Goal: Contribute content: Add original content to the website for others to see

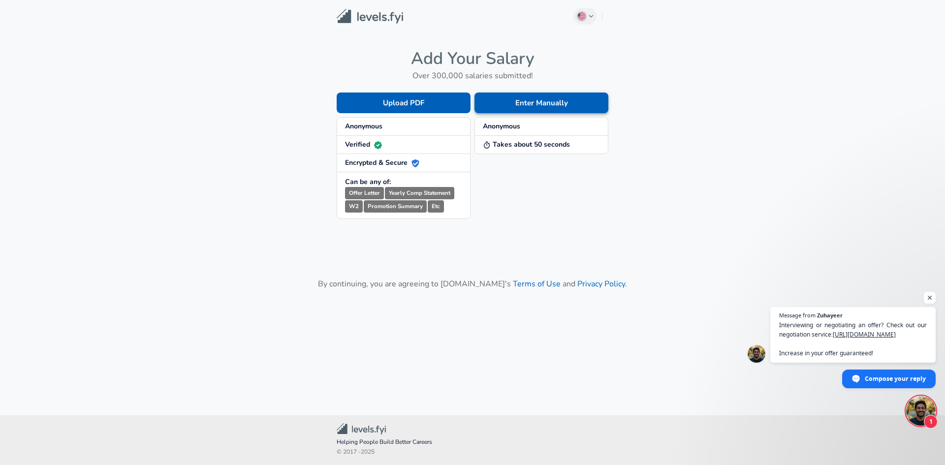
click at [524, 103] on button "Enter Manually" at bounding box center [541, 103] width 134 height 21
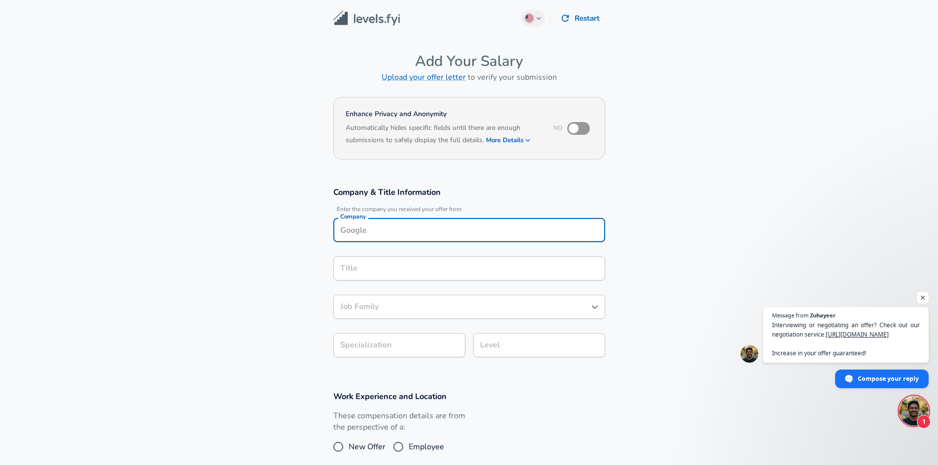
scroll to position [10, 0]
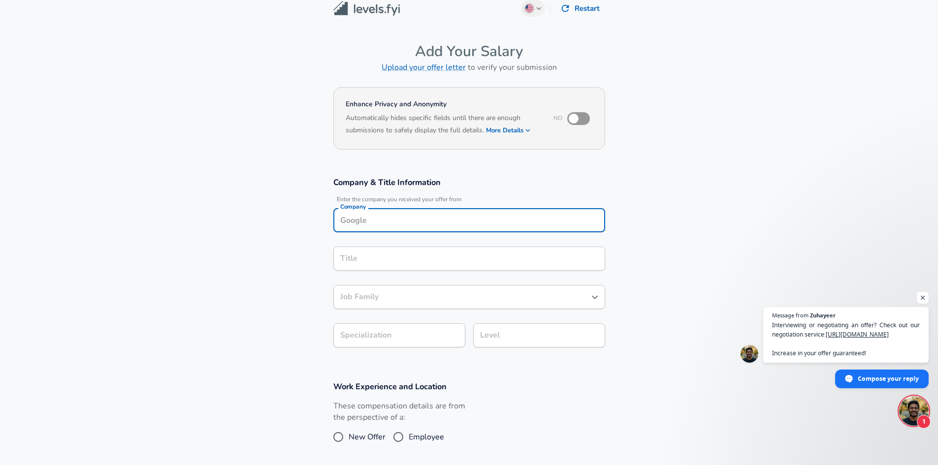
click at [384, 218] on input "Company" at bounding box center [469, 220] width 263 height 15
type input "A"
type input "Á"
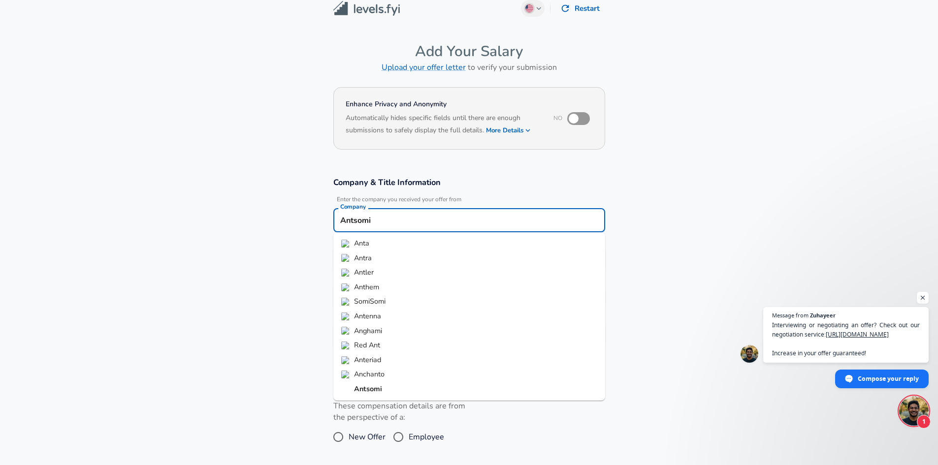
click at [374, 397] on ul "Anta Antra Antler Anthem SomiSomi Antenna Anghami Red Ant Anteriad Anchanto Ant…" at bounding box center [469, 316] width 272 height 168
click at [373, 394] on strong "Antsomi" at bounding box center [368, 389] width 28 height 10
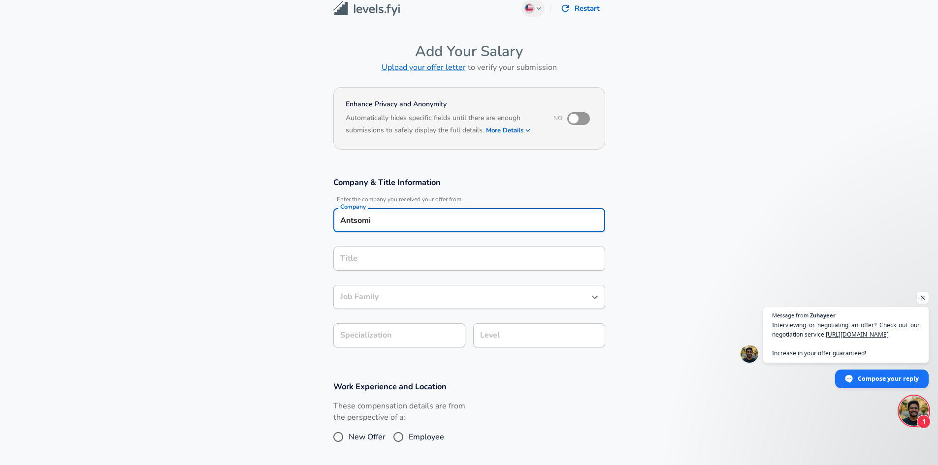
type input "Antsomi"
click at [361, 261] on input "Title" at bounding box center [469, 258] width 263 height 15
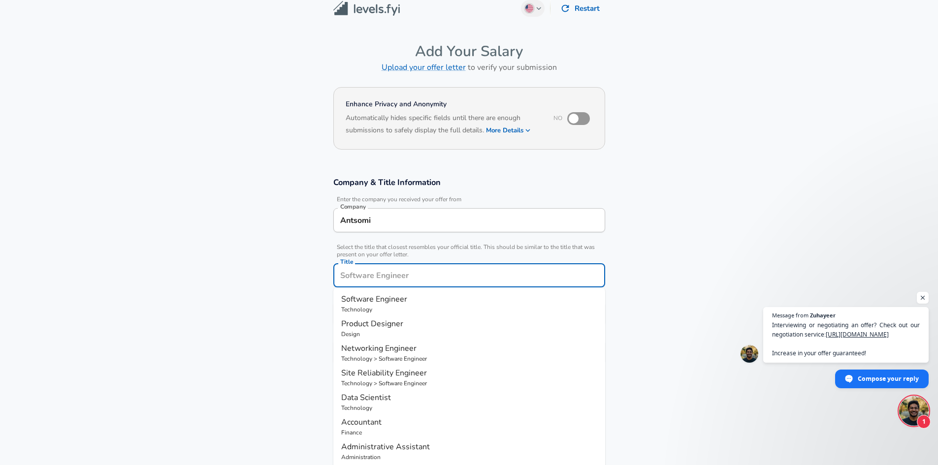
scroll to position [30, 0]
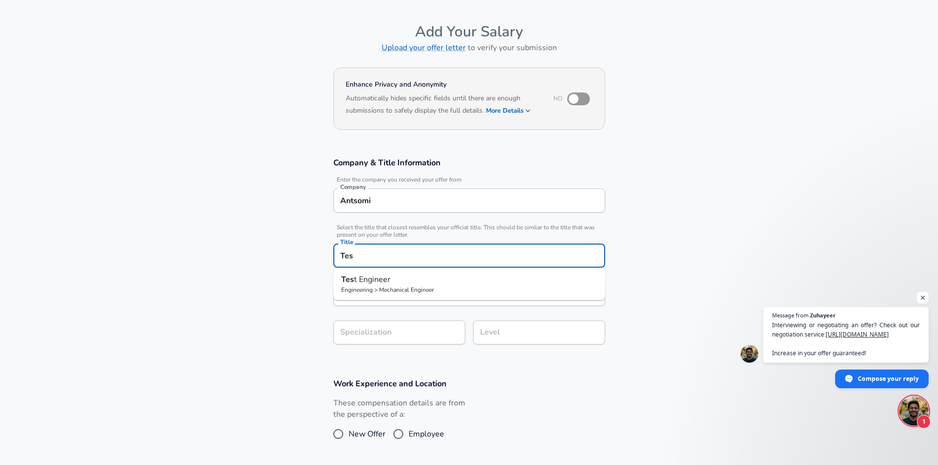
click at [378, 276] on span "t Engineer" at bounding box center [372, 279] width 36 height 11
type input "Test Engineer"
type input "Manufacturing"
type input "Mechanical Engineer"
type input "Test Engineer"
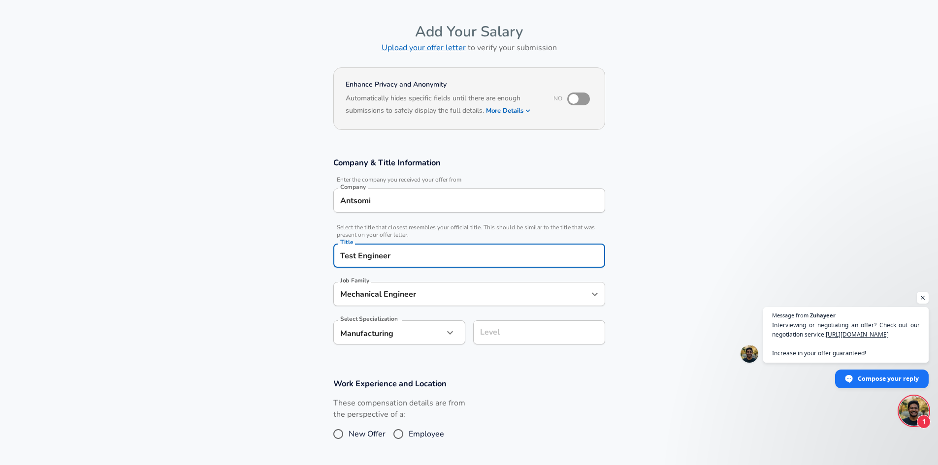
click at [406, 293] on input "Mechanical Engineer" at bounding box center [462, 293] width 248 height 15
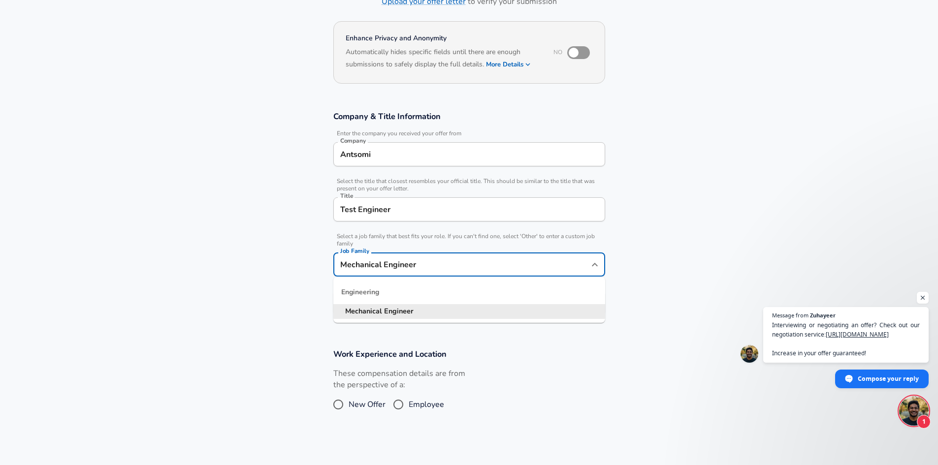
scroll to position [98, 0]
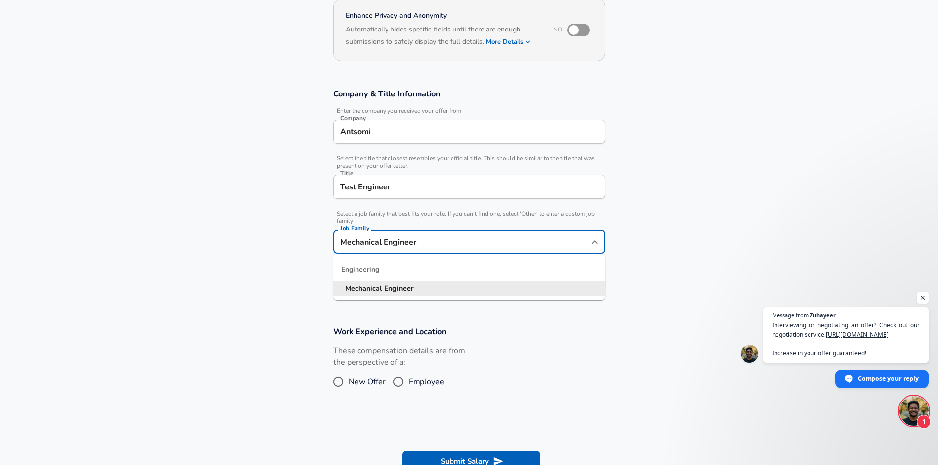
click at [263, 246] on section "Company & Title Information Enter the company you received your offer from Comp…" at bounding box center [469, 196] width 938 height 238
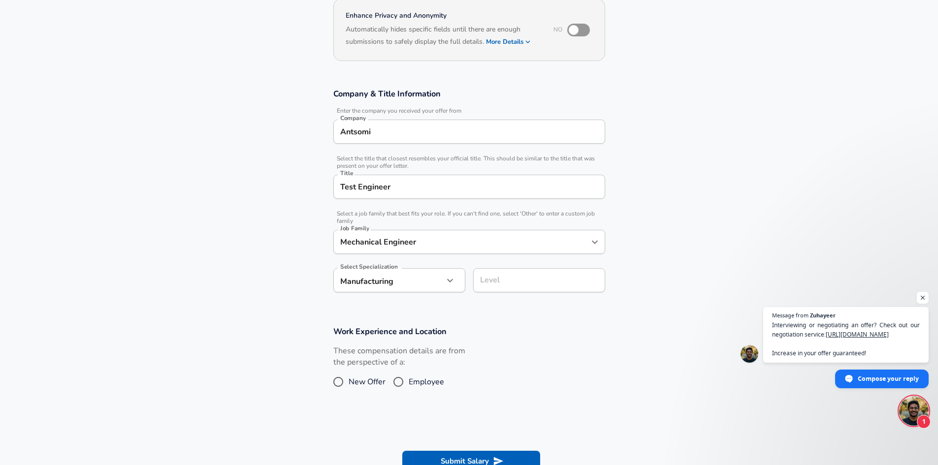
click at [411, 282] on body "English ([GEOGRAPHIC_DATA]) Change Restart Add Your Salary Upload your offer le…" at bounding box center [469, 134] width 938 height 465
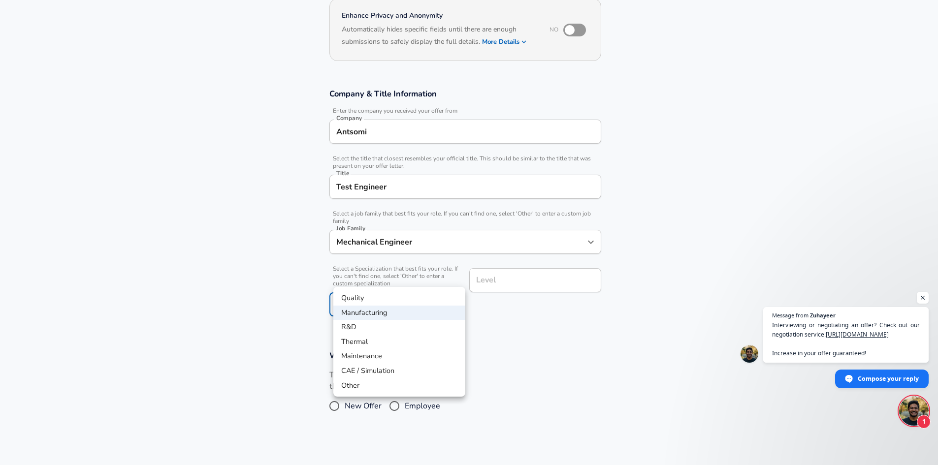
scroll to position [128, 0]
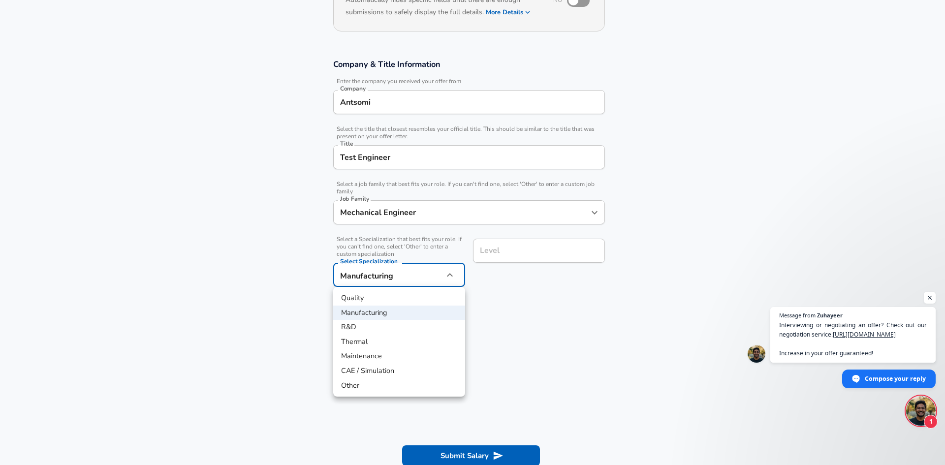
click at [519, 316] on div at bounding box center [472, 232] width 945 height 465
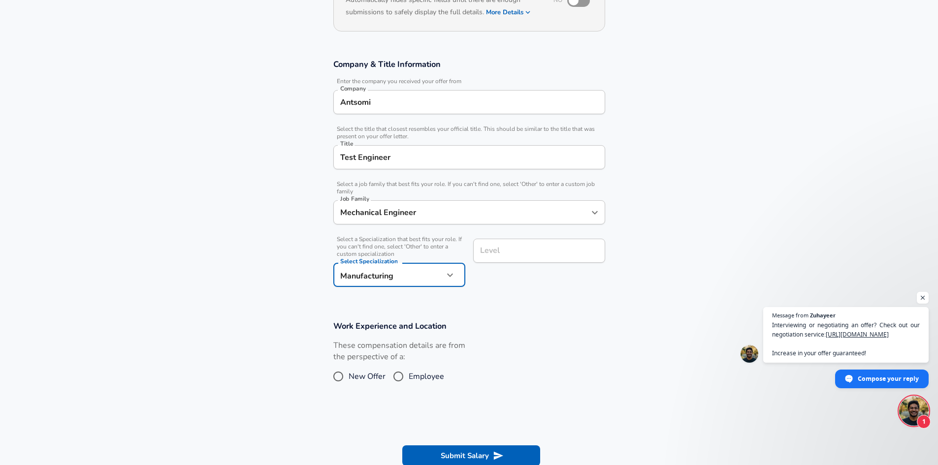
scroll to position [79, 0]
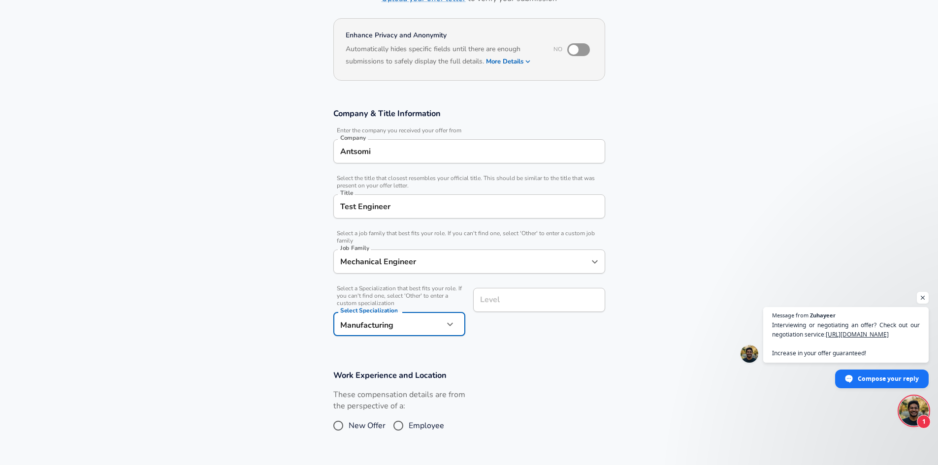
click at [415, 196] on div "Test Engineer Title" at bounding box center [469, 206] width 272 height 24
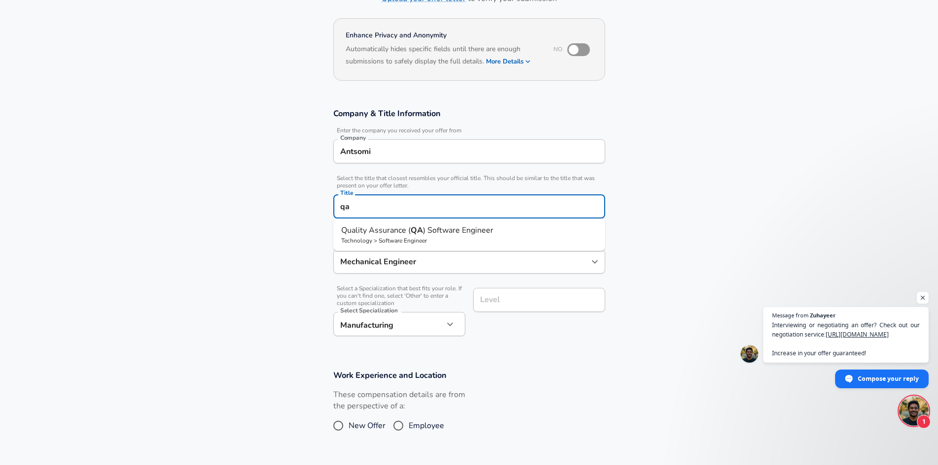
click at [407, 233] on span "Quality Assurance (" at bounding box center [375, 230] width 69 height 11
type input "Quality Assurance (QA) Software Engineer"
type input "Testing (SDET)"
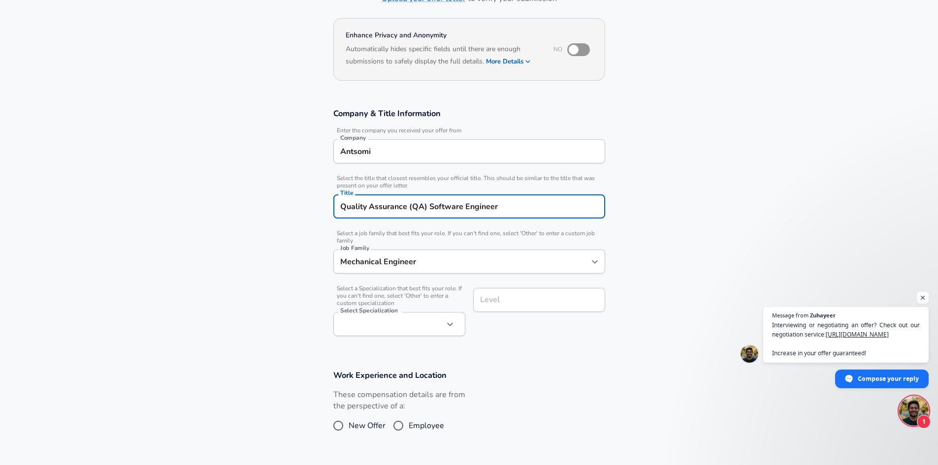
type input "Software Engineer"
type input "Quality Assurance (QA) Software Engineer"
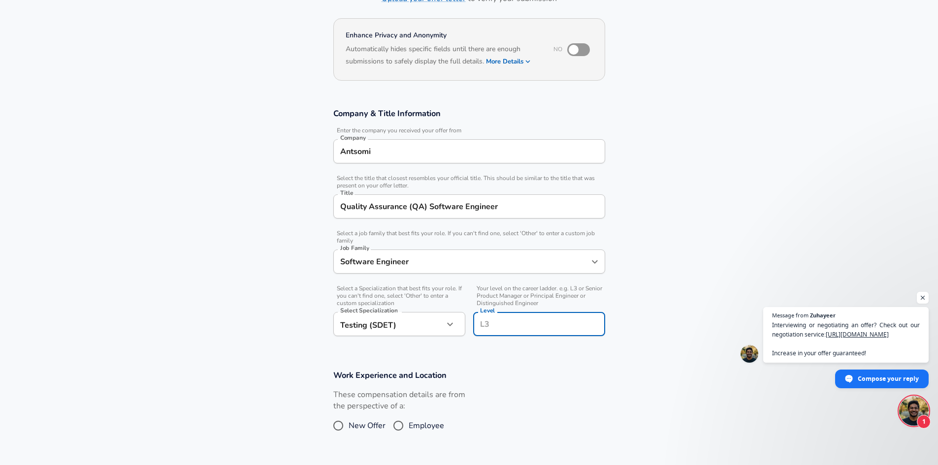
scroll to position [98, 0]
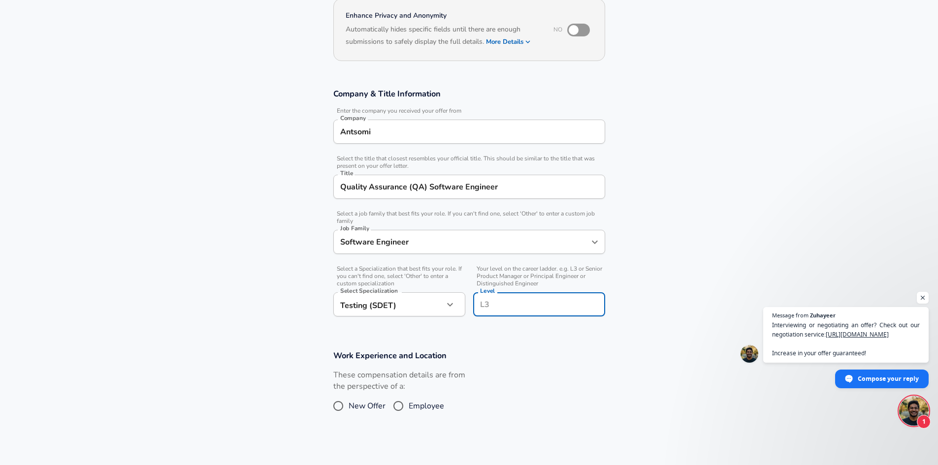
click at [517, 302] on input "Level" at bounding box center [538, 304] width 123 height 15
type input "M"
type input "m"
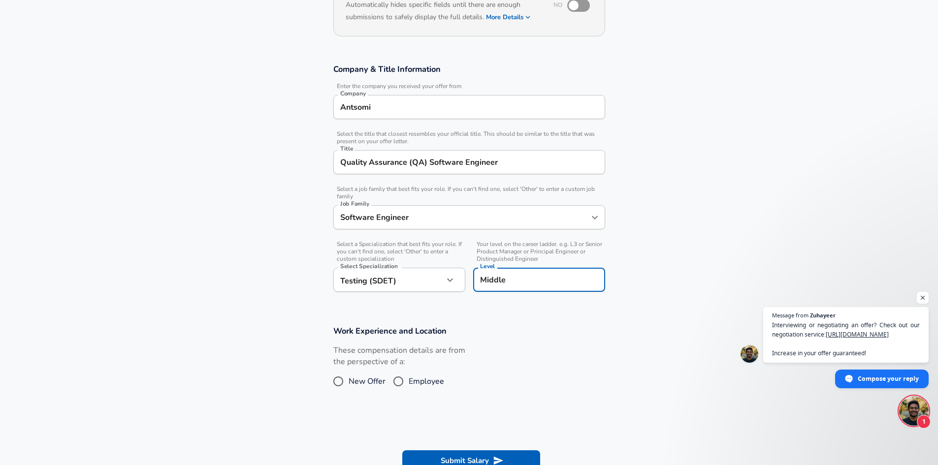
scroll to position [148, 0]
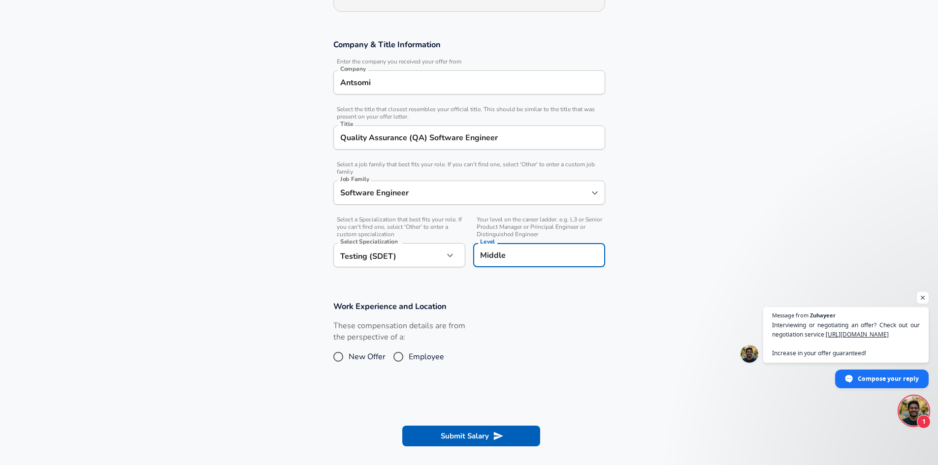
type input "Middle"
click at [399, 357] on input "Employee" at bounding box center [398, 357] width 21 height 16
radio input "true"
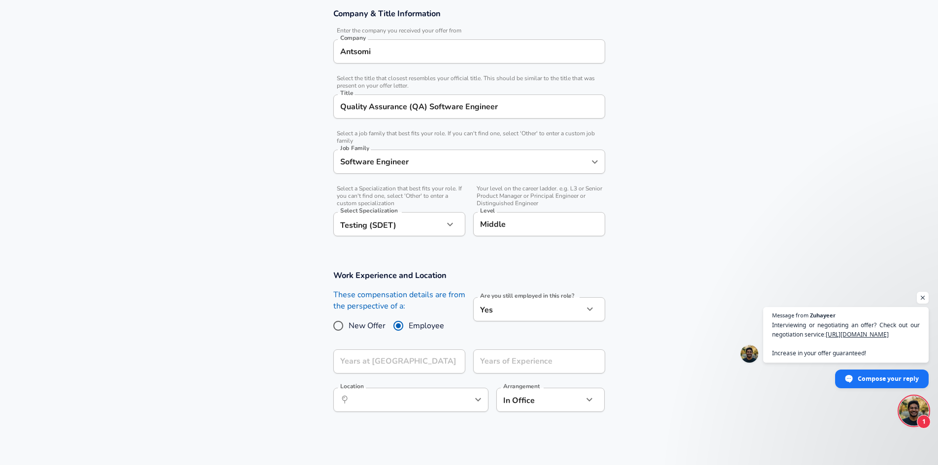
scroll to position [295, 0]
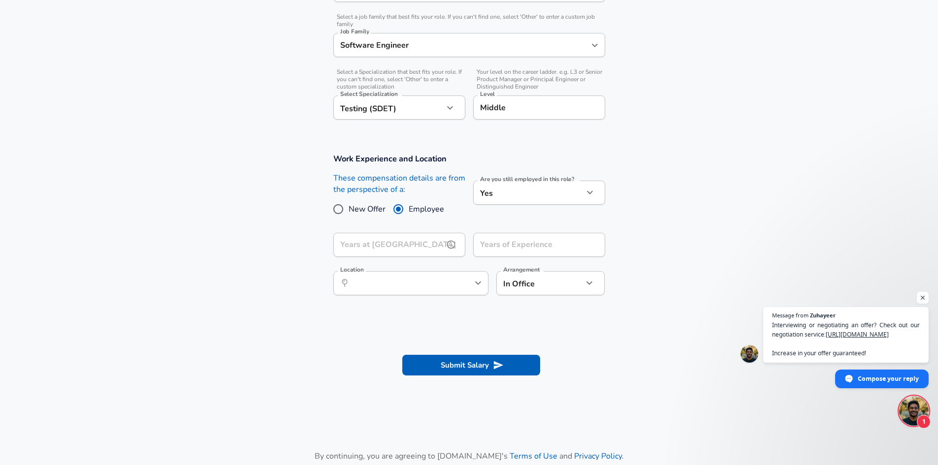
click at [409, 245] on input "Years at [GEOGRAPHIC_DATA]" at bounding box center [388, 245] width 110 height 24
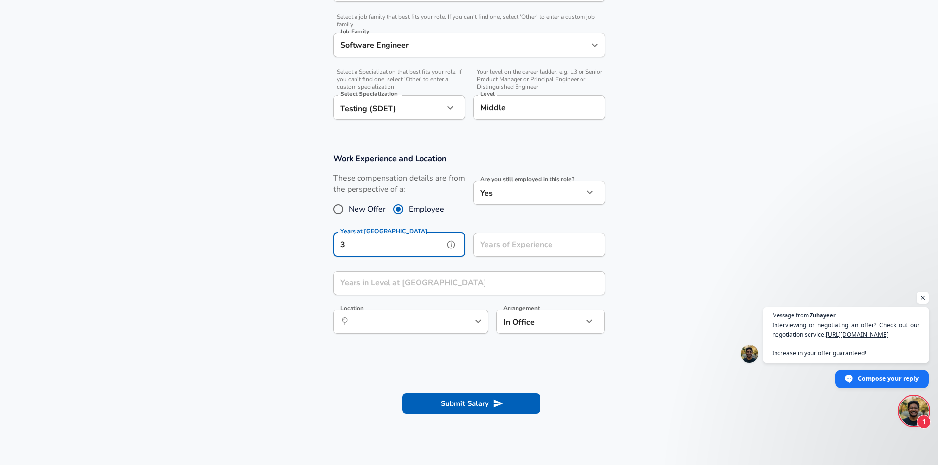
type input "3"
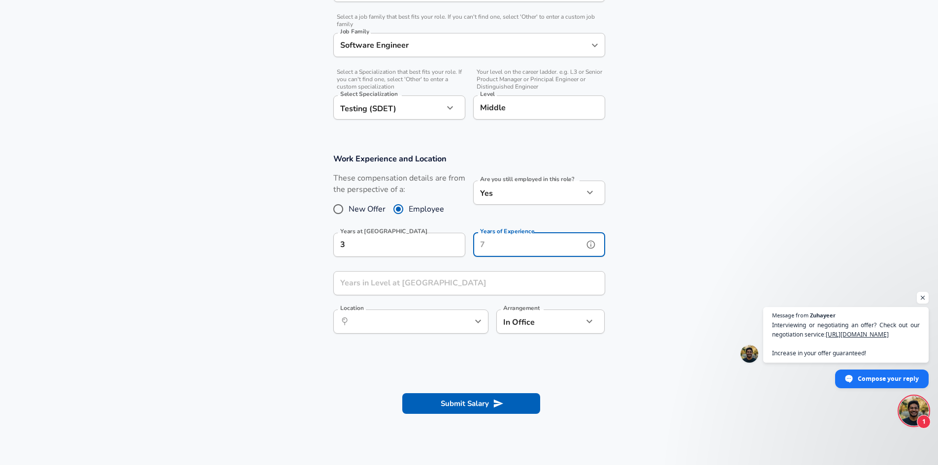
click at [511, 249] on input "Years of Experience" at bounding box center [528, 245] width 110 height 24
type input "4"
click at [426, 284] on input "Years in Level at [GEOGRAPHIC_DATA]" at bounding box center [458, 283] width 250 height 24
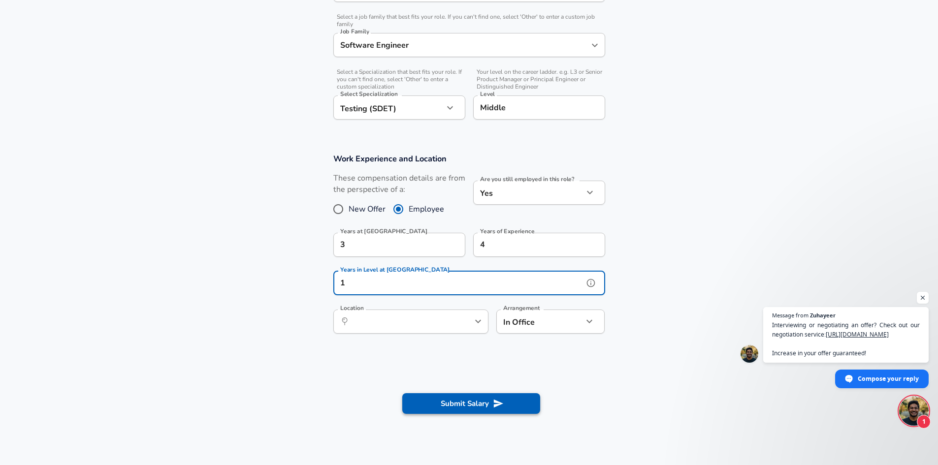
type input "1"
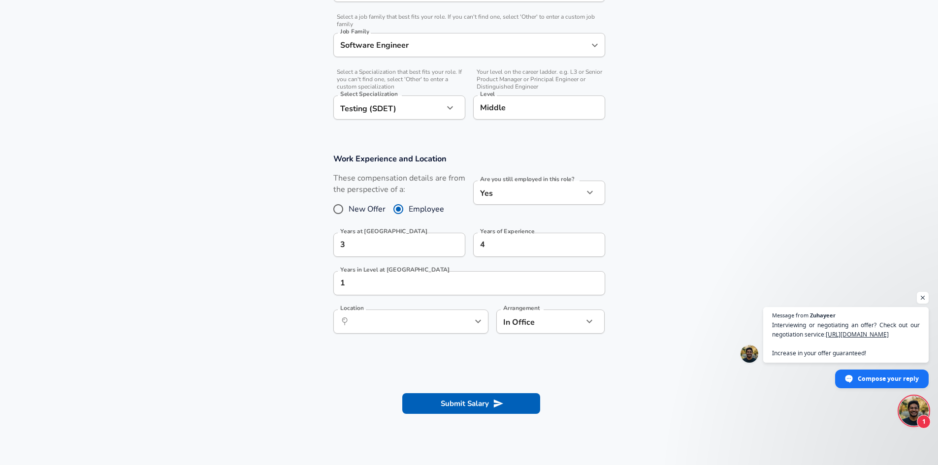
drag, startPoint x: 500, startPoint y: 400, endPoint x: 615, endPoint y: 314, distance: 143.4
click at [592, 328] on form "Enhance Privacy and Anonymity No Automatically hides specific fields until ther…" at bounding box center [469, 114] width 938 height 631
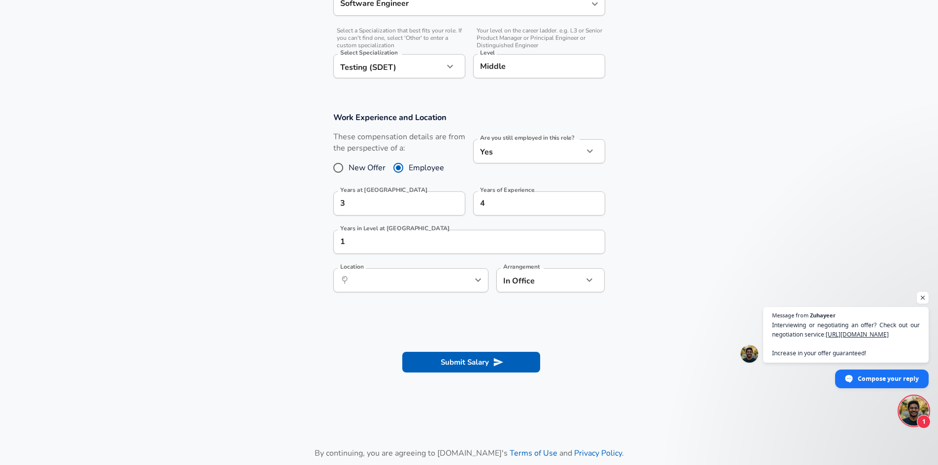
scroll to position [394, 0]
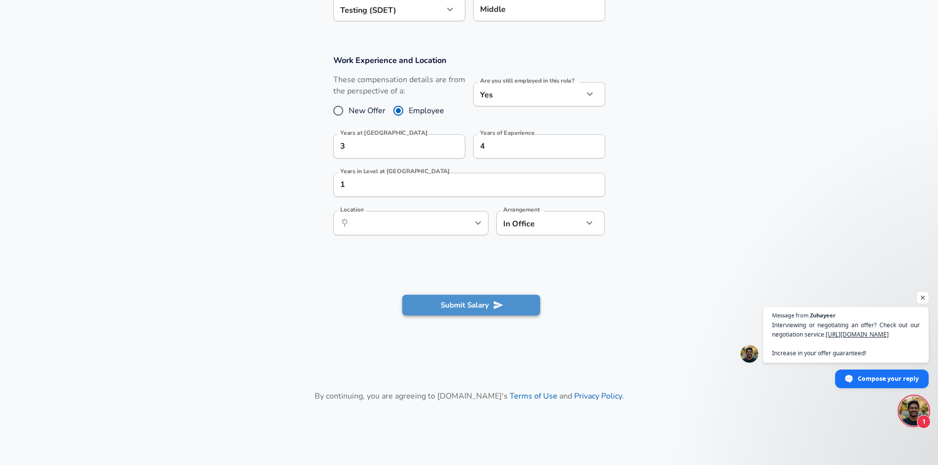
click at [490, 300] on button "Submit Salary" at bounding box center [471, 305] width 138 height 21
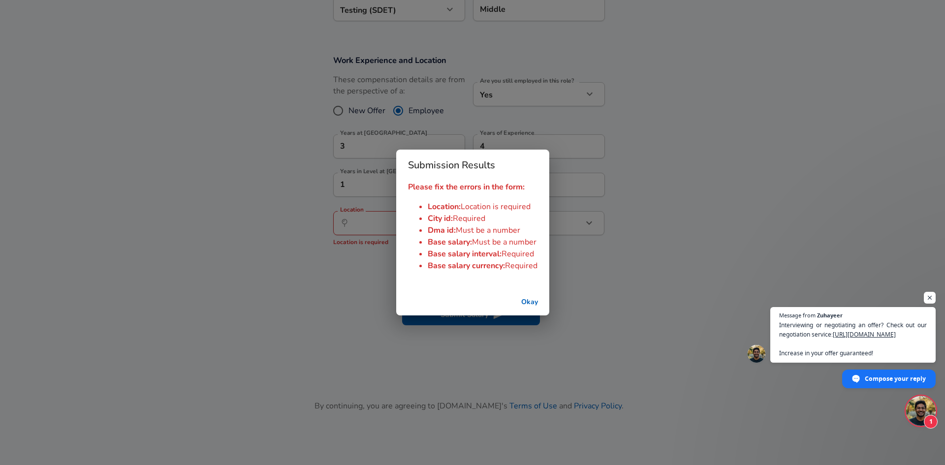
click at [529, 305] on button "Okay" at bounding box center [529, 302] width 31 height 18
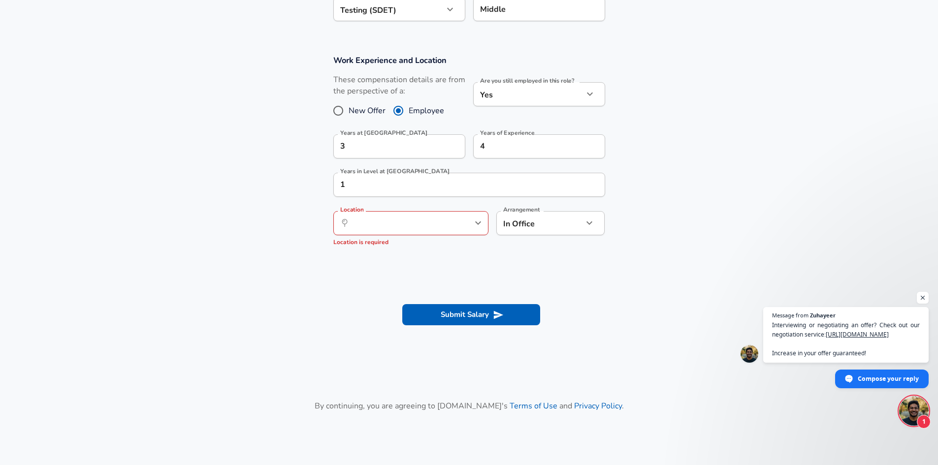
click at [407, 213] on div "​ Location" at bounding box center [410, 223] width 155 height 24
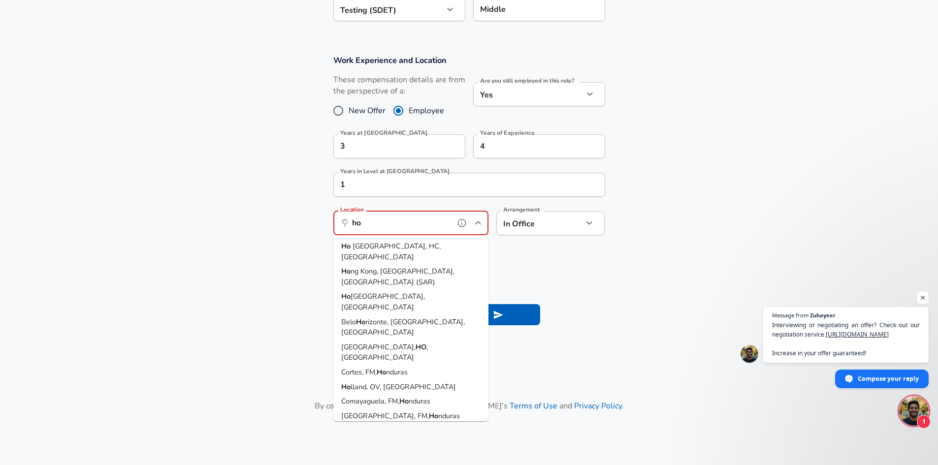
click at [412, 252] on span "[GEOGRAPHIC_DATA], [GEOGRAPHIC_DATA], [GEOGRAPHIC_DATA]" at bounding box center [410, 251] width 139 height 21
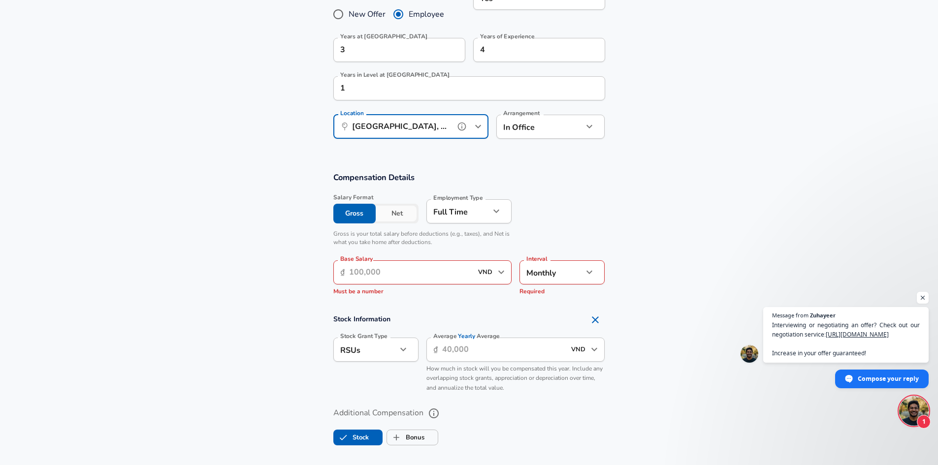
scroll to position [492, 0]
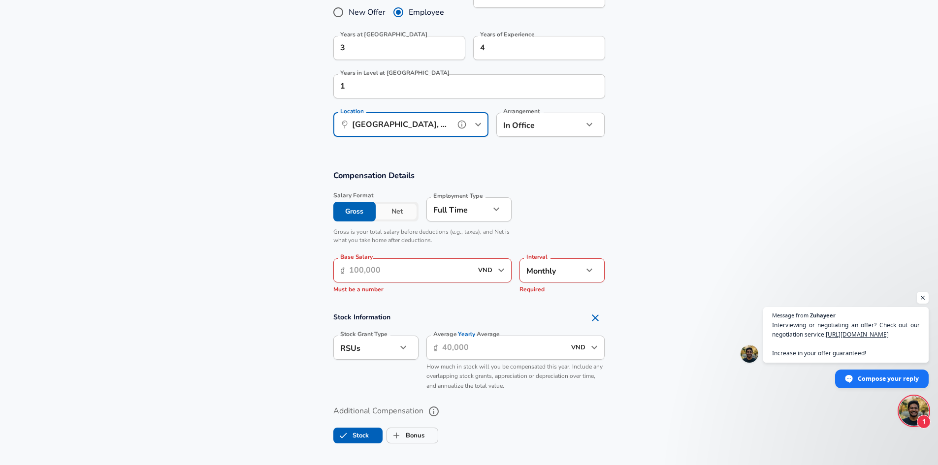
type input "[GEOGRAPHIC_DATA], [GEOGRAPHIC_DATA], [GEOGRAPHIC_DATA]"
click at [424, 275] on input "Base Salary" at bounding box center [411, 270] width 124 height 24
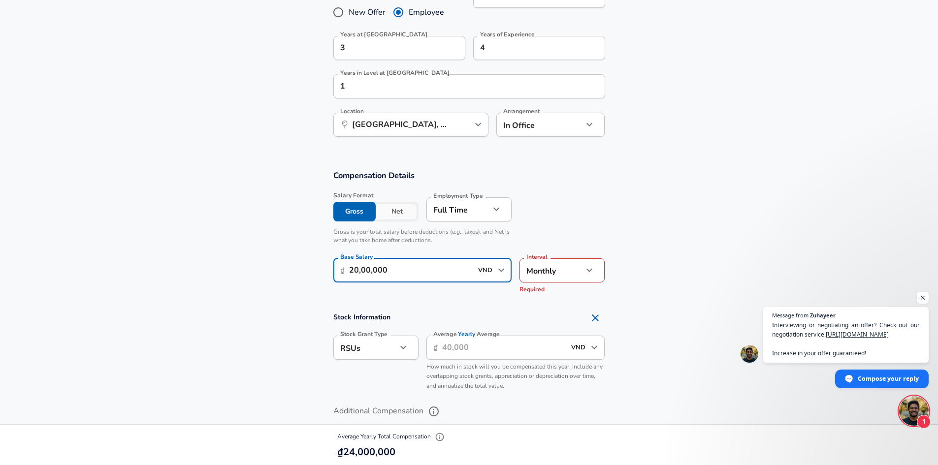
type input "20,00,000"
click at [495, 312] on h4 "Stock Information" at bounding box center [469, 318] width 272 height 20
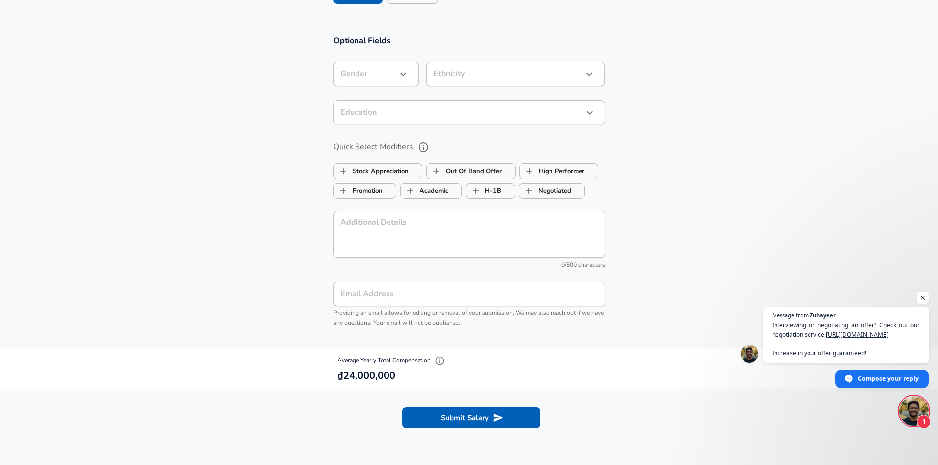
scroll to position [935, 0]
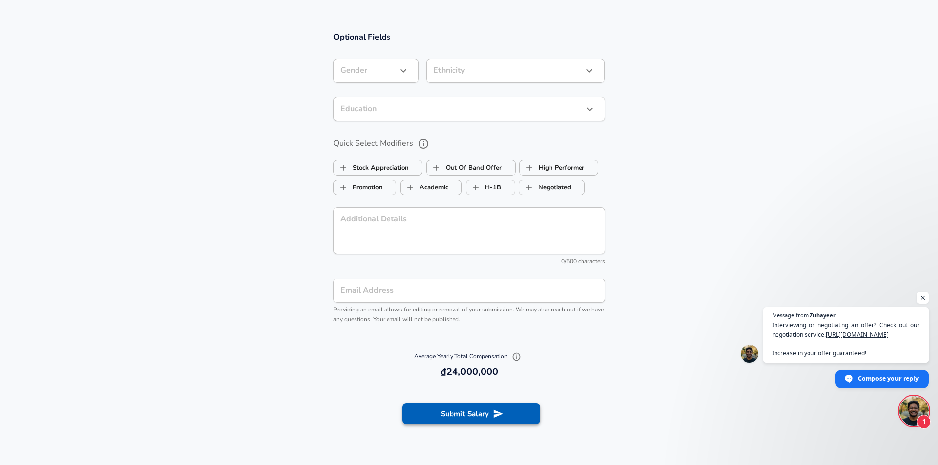
click at [486, 411] on button "Submit Salary" at bounding box center [471, 414] width 138 height 21
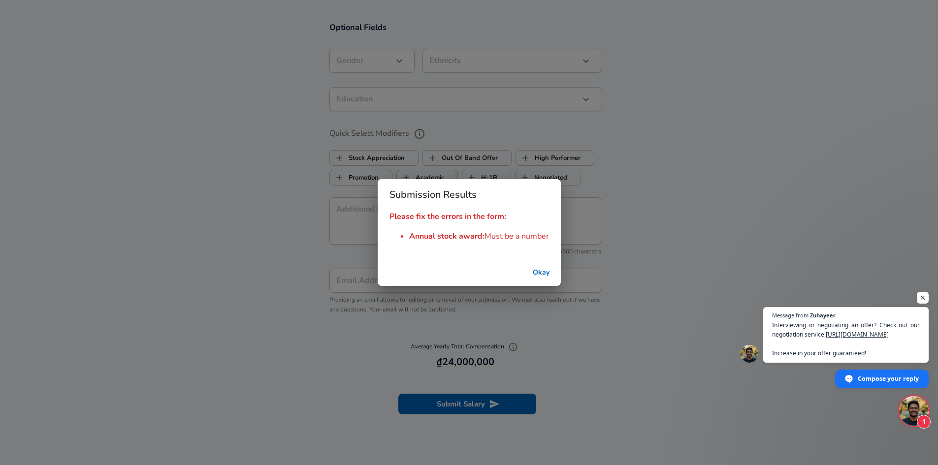
scroll to position [925, 0]
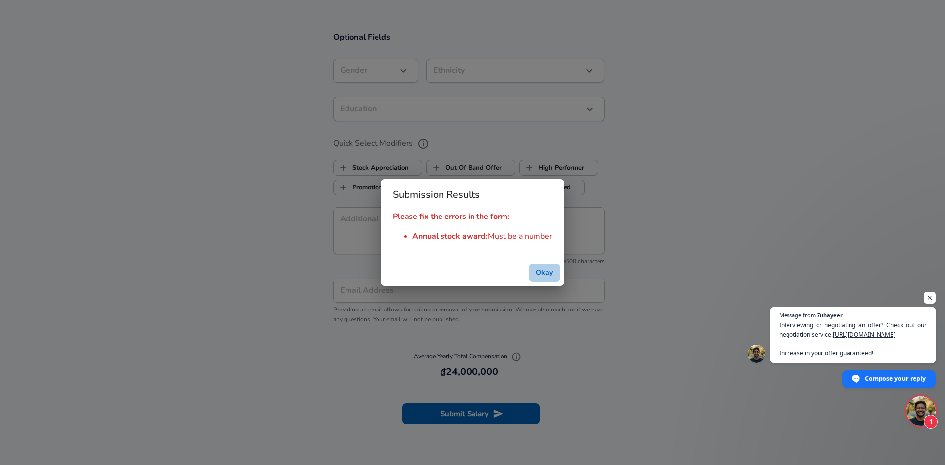
click at [542, 274] on button "Okay" at bounding box center [544, 273] width 31 height 18
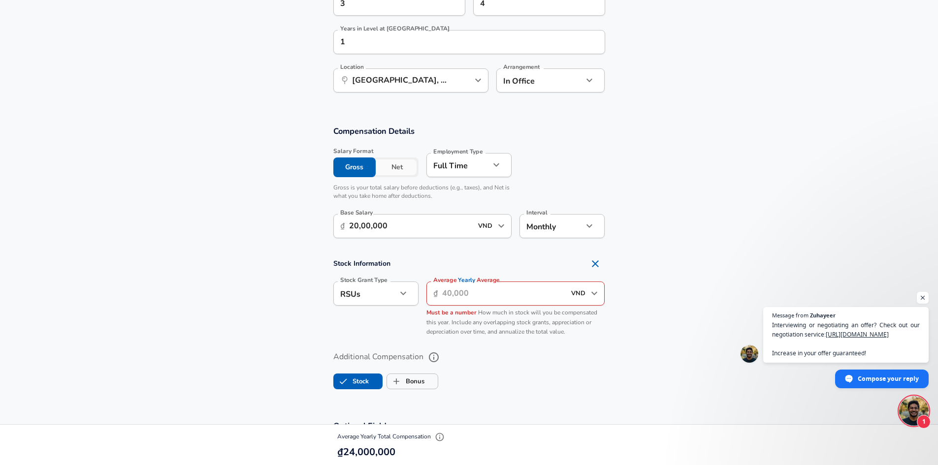
scroll to position [532, 0]
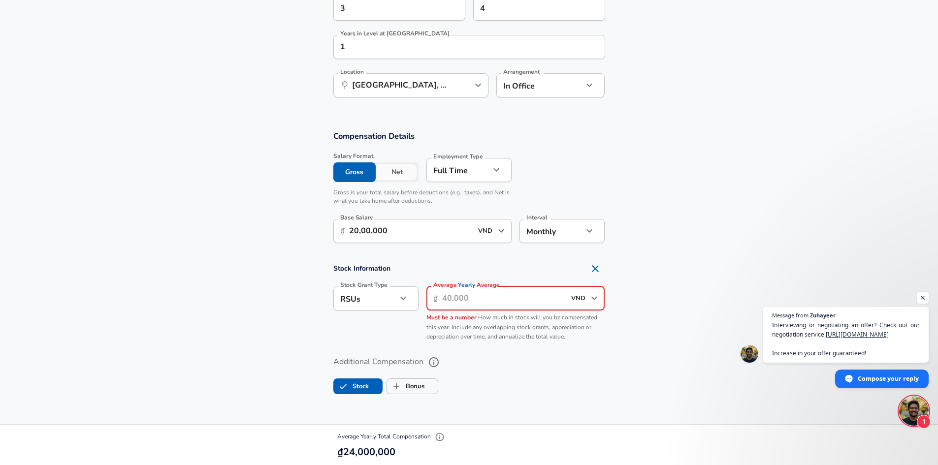
click at [493, 300] on input "Average Yearly Average" at bounding box center [504, 298] width 124 height 24
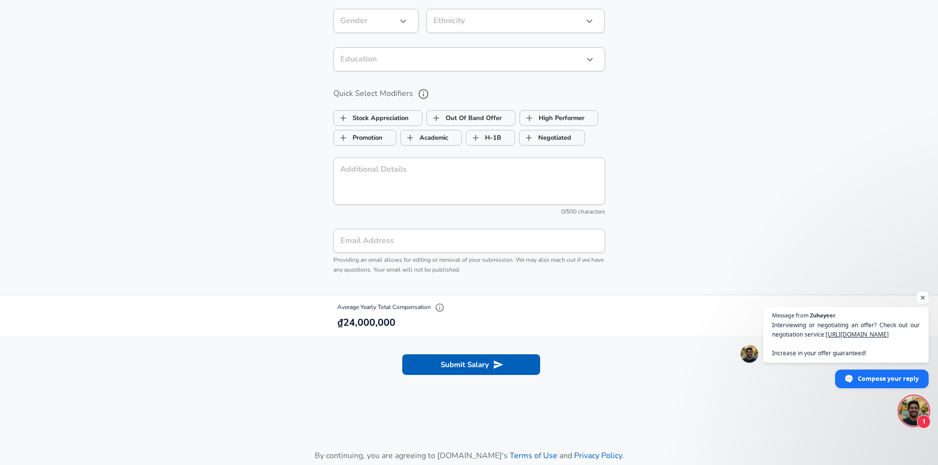
scroll to position [1113, 0]
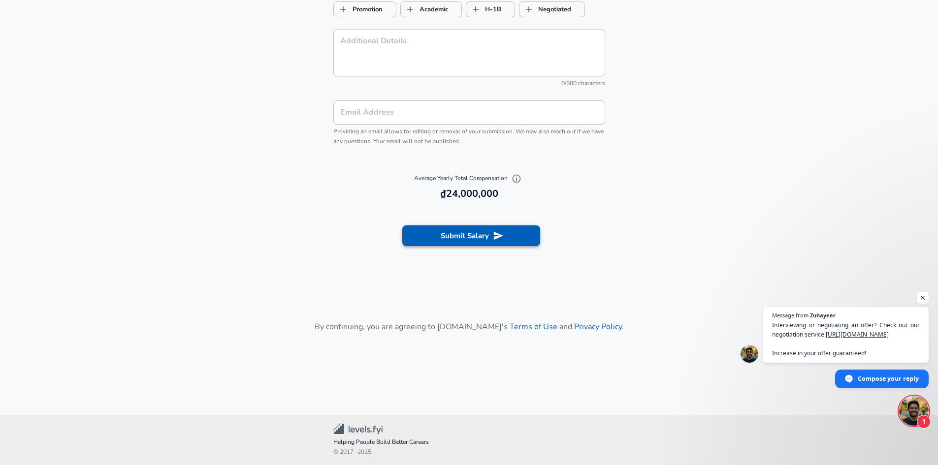
type input "0"
click at [458, 228] on button "Submit Salary" at bounding box center [471, 235] width 138 height 21
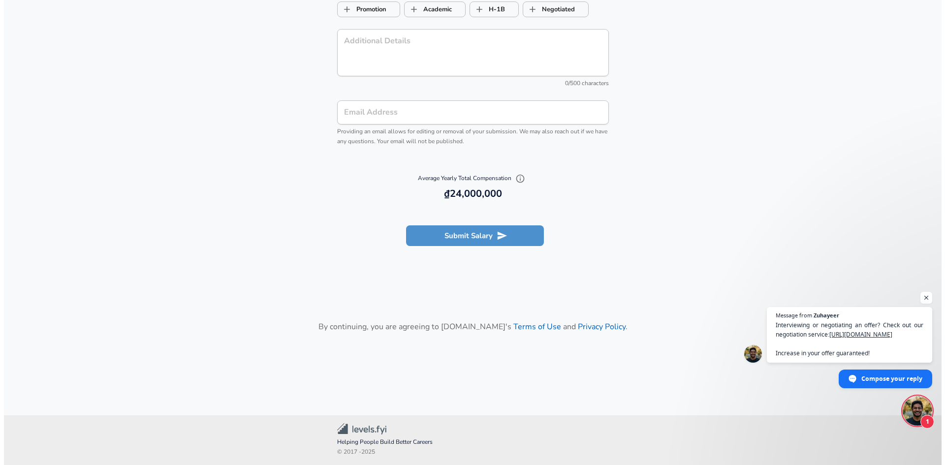
scroll to position [0, 0]
